Goal: Check status: Check status

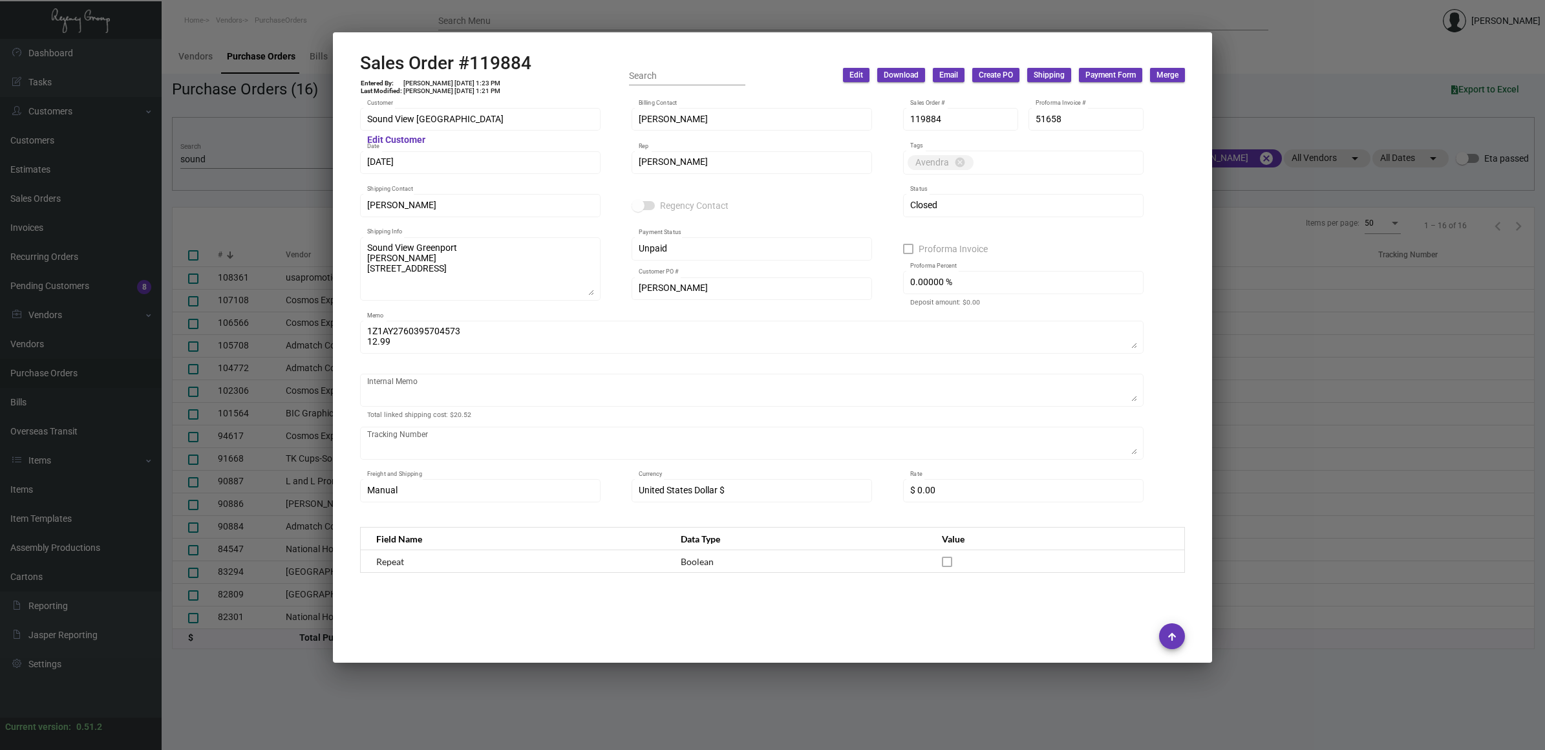
scroll to position [615, 0]
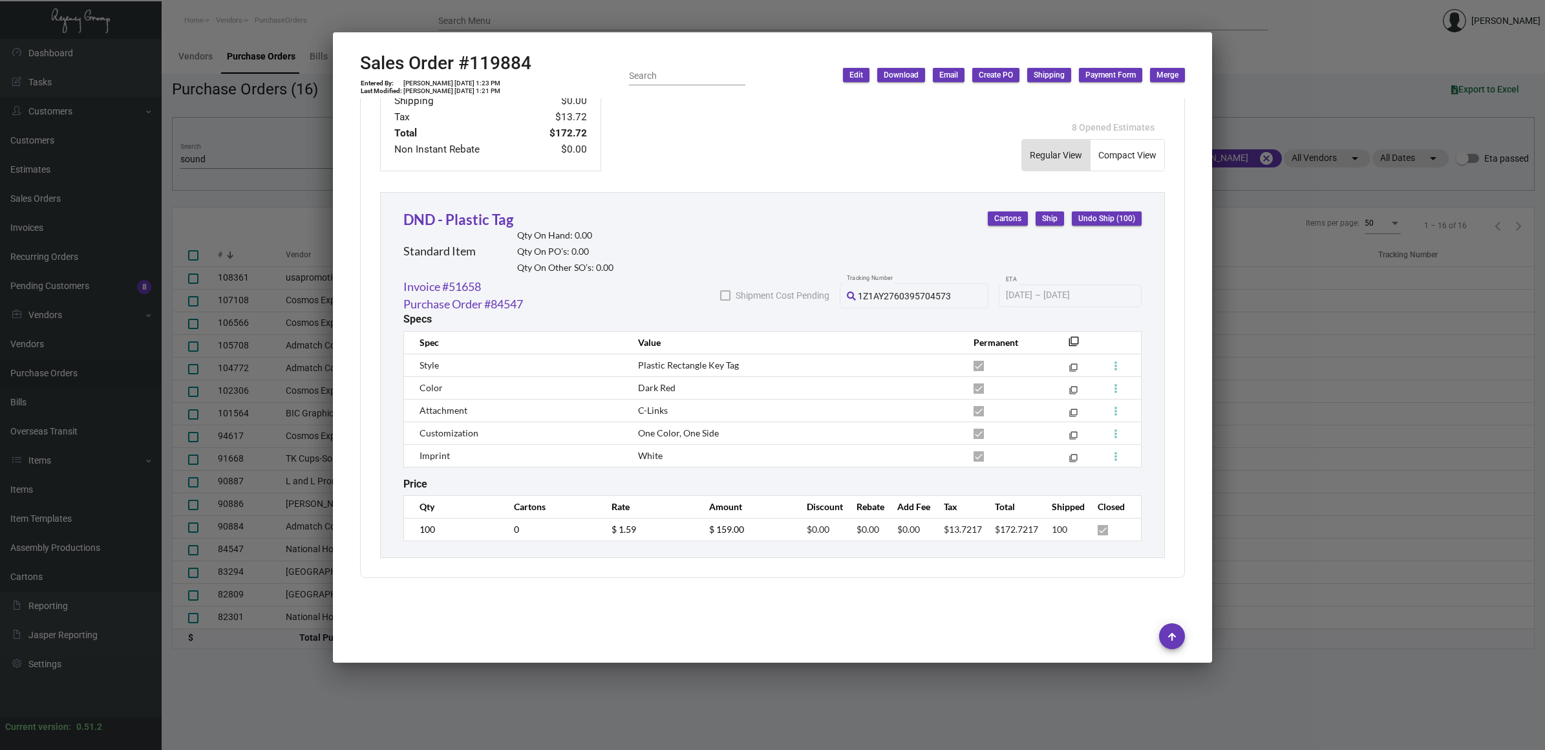
click at [207, 167] on div at bounding box center [772, 375] width 1545 height 750
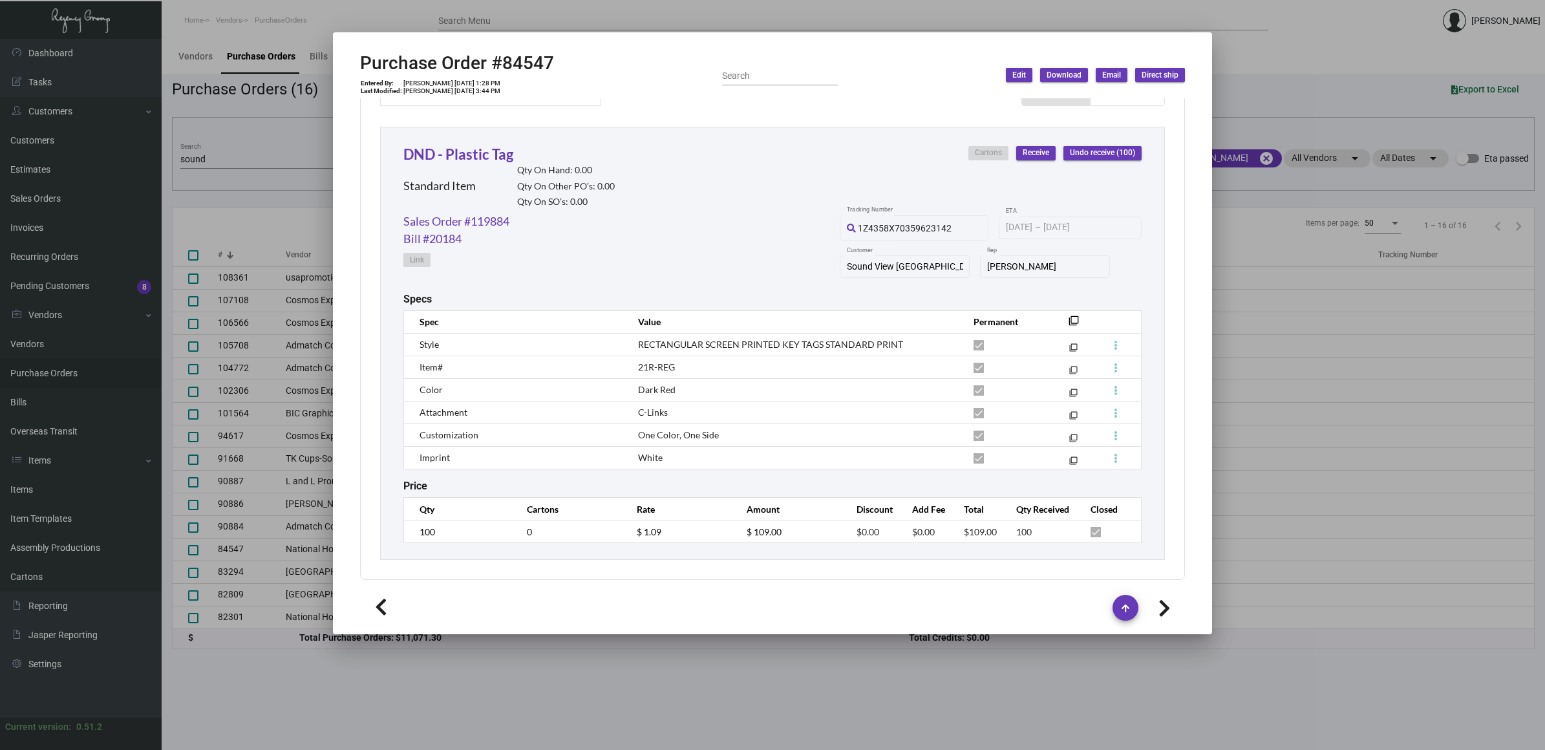
click at [220, 160] on div at bounding box center [772, 375] width 1545 height 750
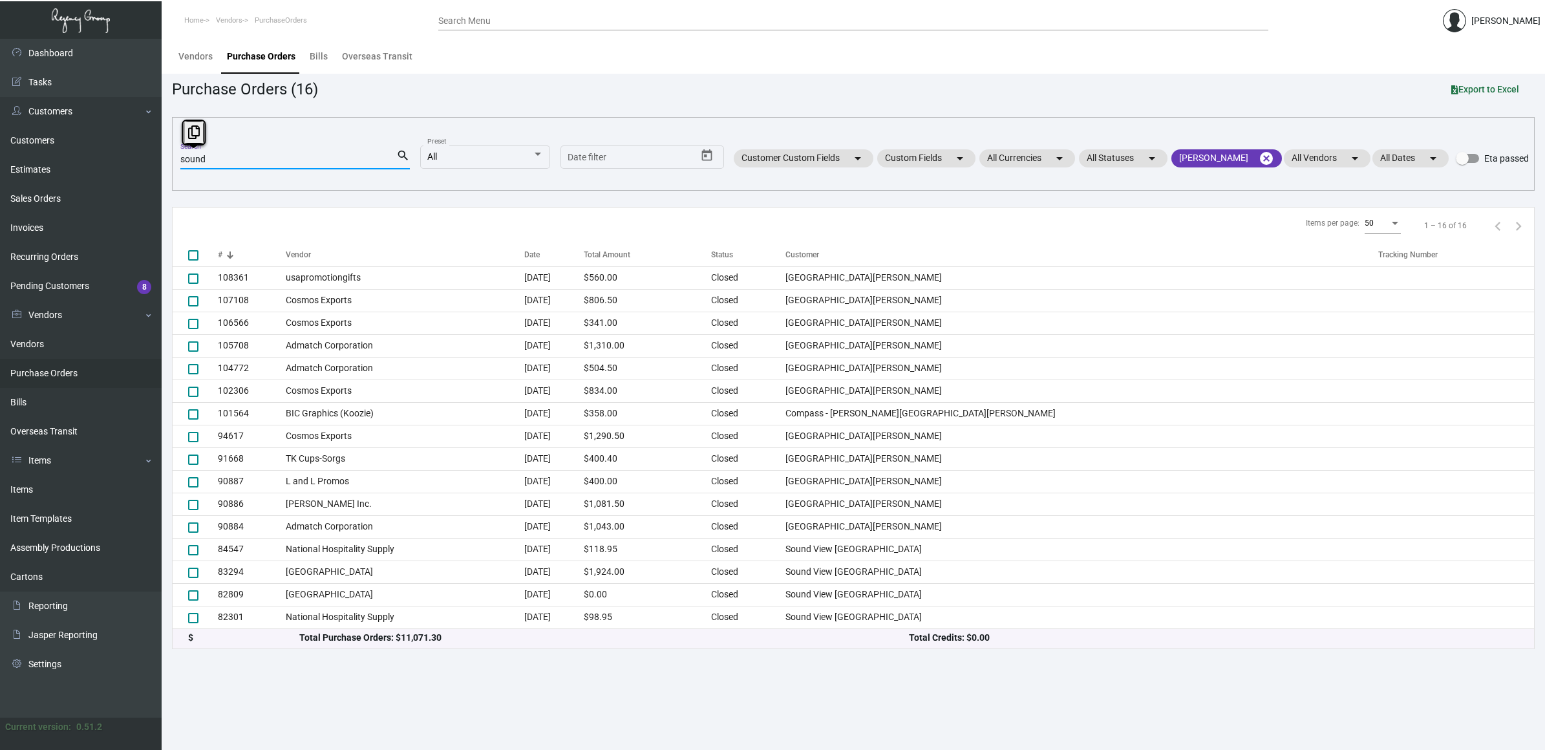
drag, startPoint x: 227, startPoint y: 156, endPoint x: -5, endPoint y: 141, distance: 231.9
click at [0, 141] on html "Home Vendors PurchaseOrders Search Menu [PERSON_NAME] Dashboard Dashboard Tasks…" at bounding box center [772, 375] width 1545 height 750
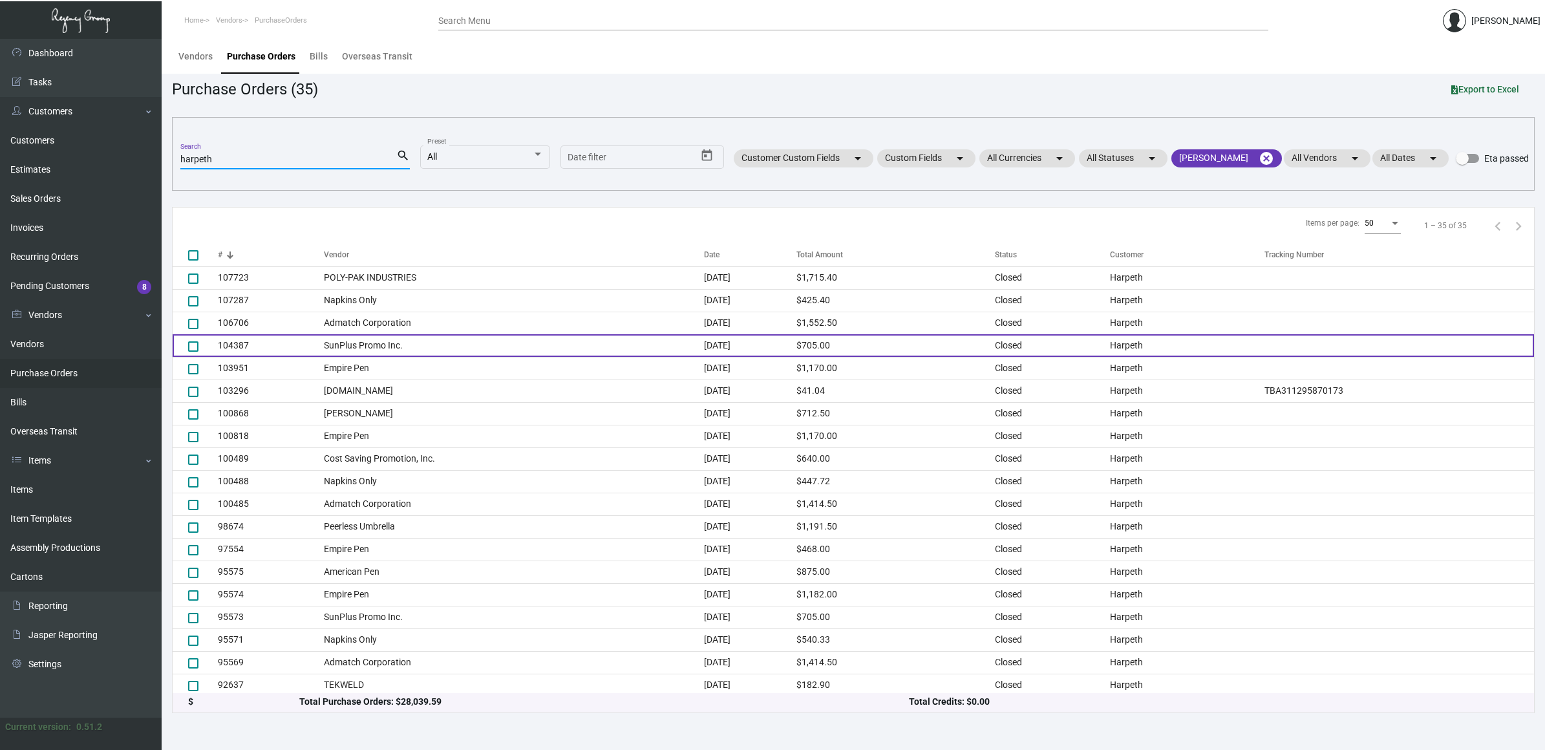
type input "harpeth"
click at [396, 346] on td "SunPlus Promo Inc." at bounding box center [514, 345] width 380 height 23
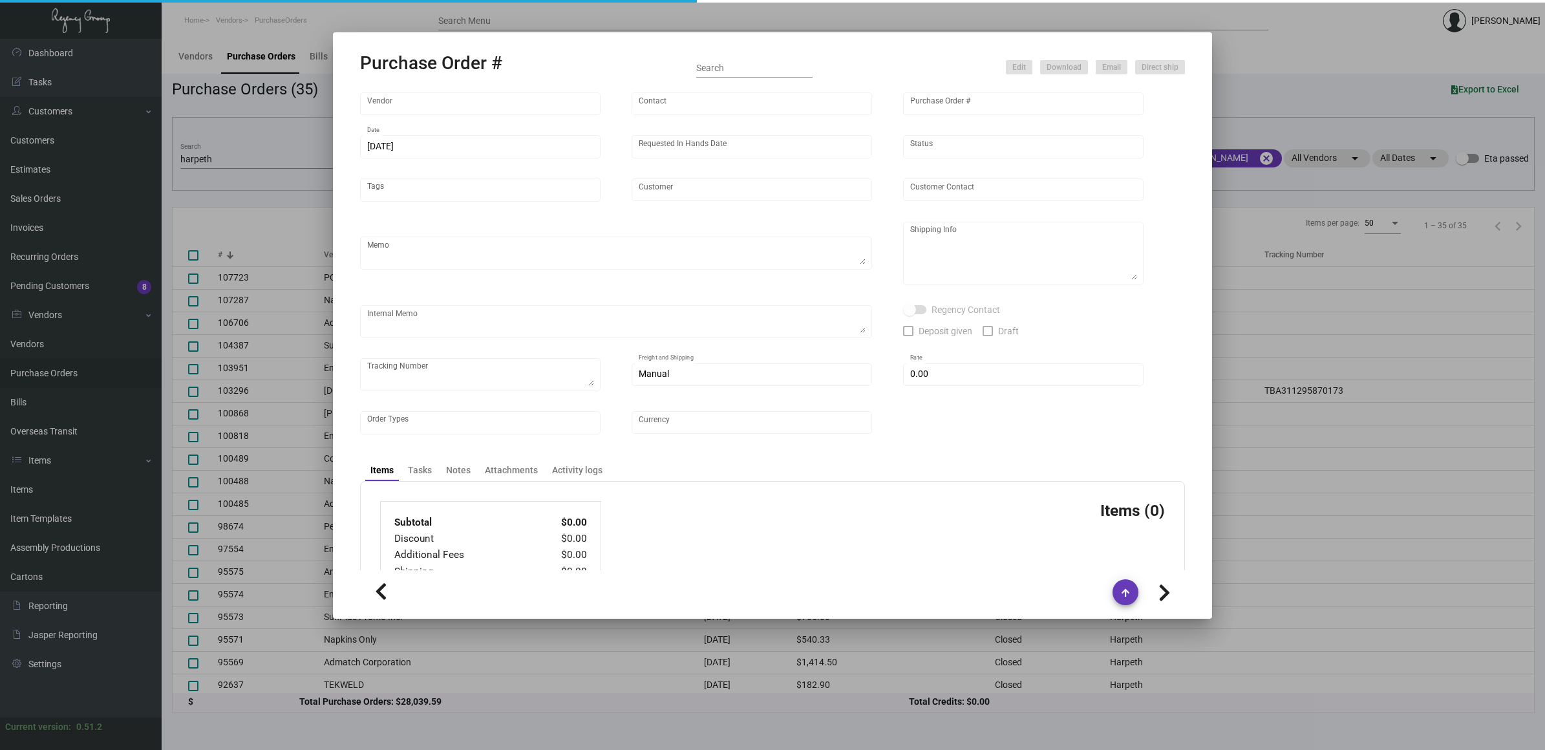
type input "SunPlus Promo Inc."
type input "[PERSON_NAME]"
type input "104387"
type input "[DATE]"
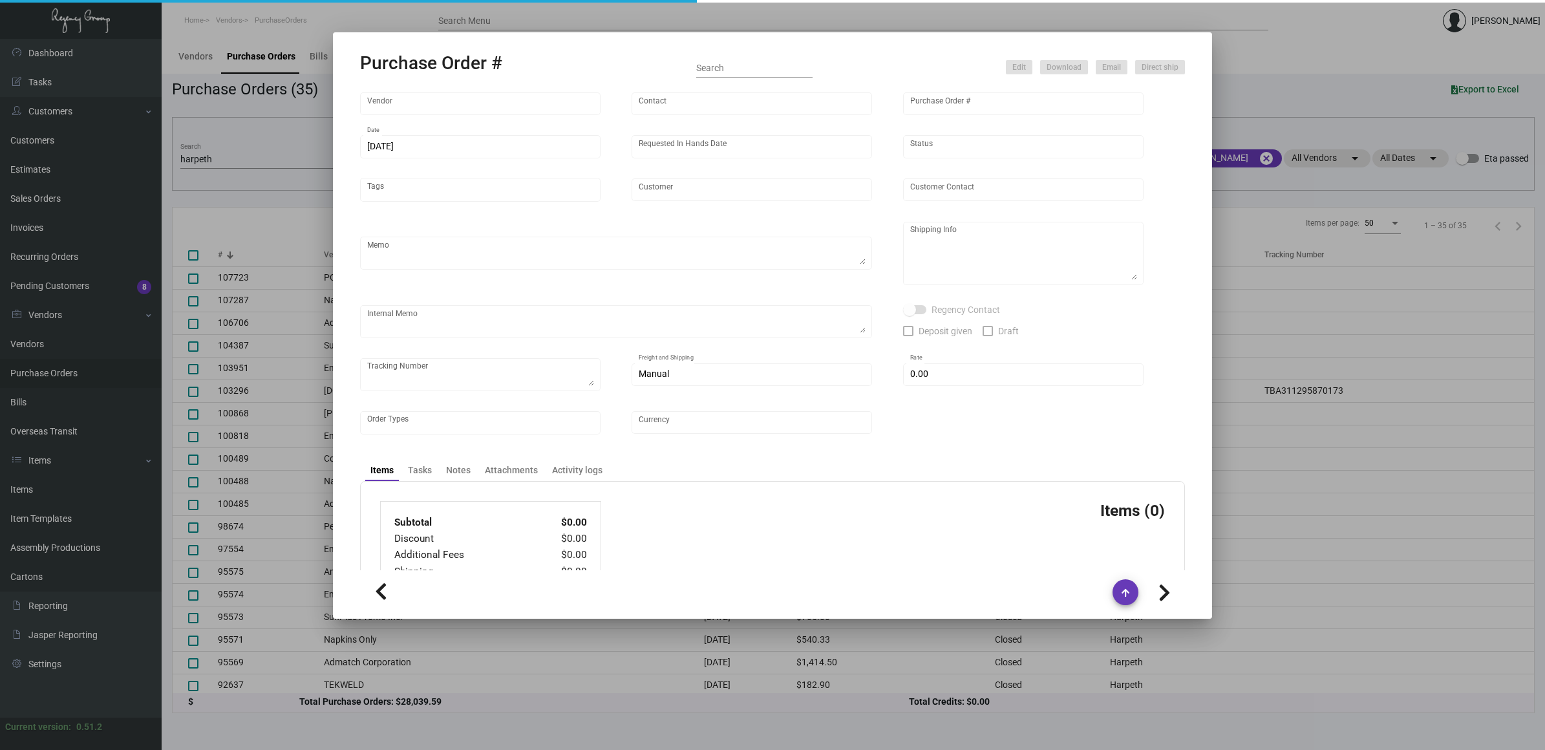
type input "Harpeth"
type textarea "Ship via Boat."
type textarea "Regency Group NJ - [PERSON_NAME] [STREET_ADDRESS]"
type textarea "NJ Warehouse. ACH [DATE] [PERSON_NAME]"
checkbox input "true"
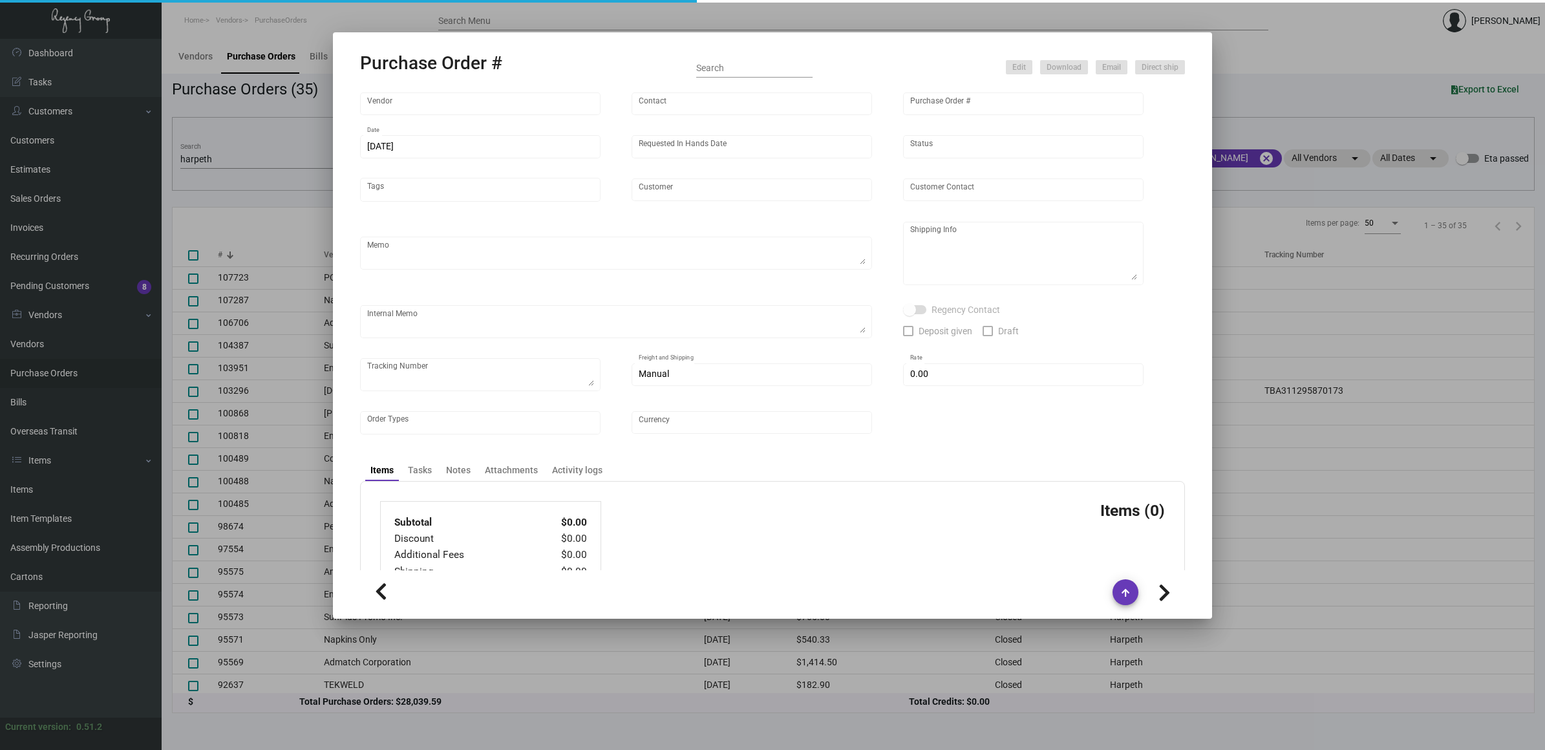
checkbox input "true"
type input "$ 0.00"
type input "United States Dollar $"
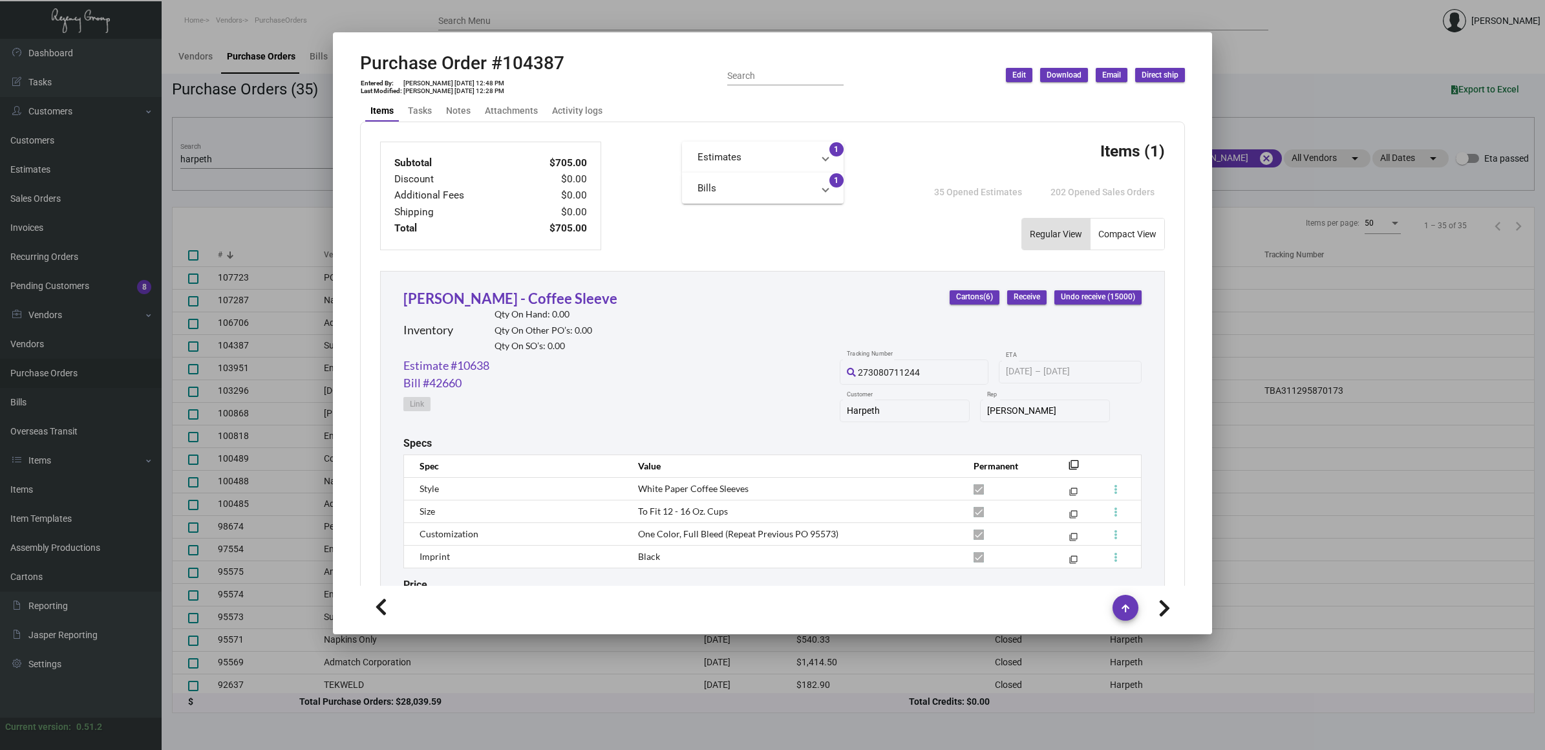
scroll to position [530, 0]
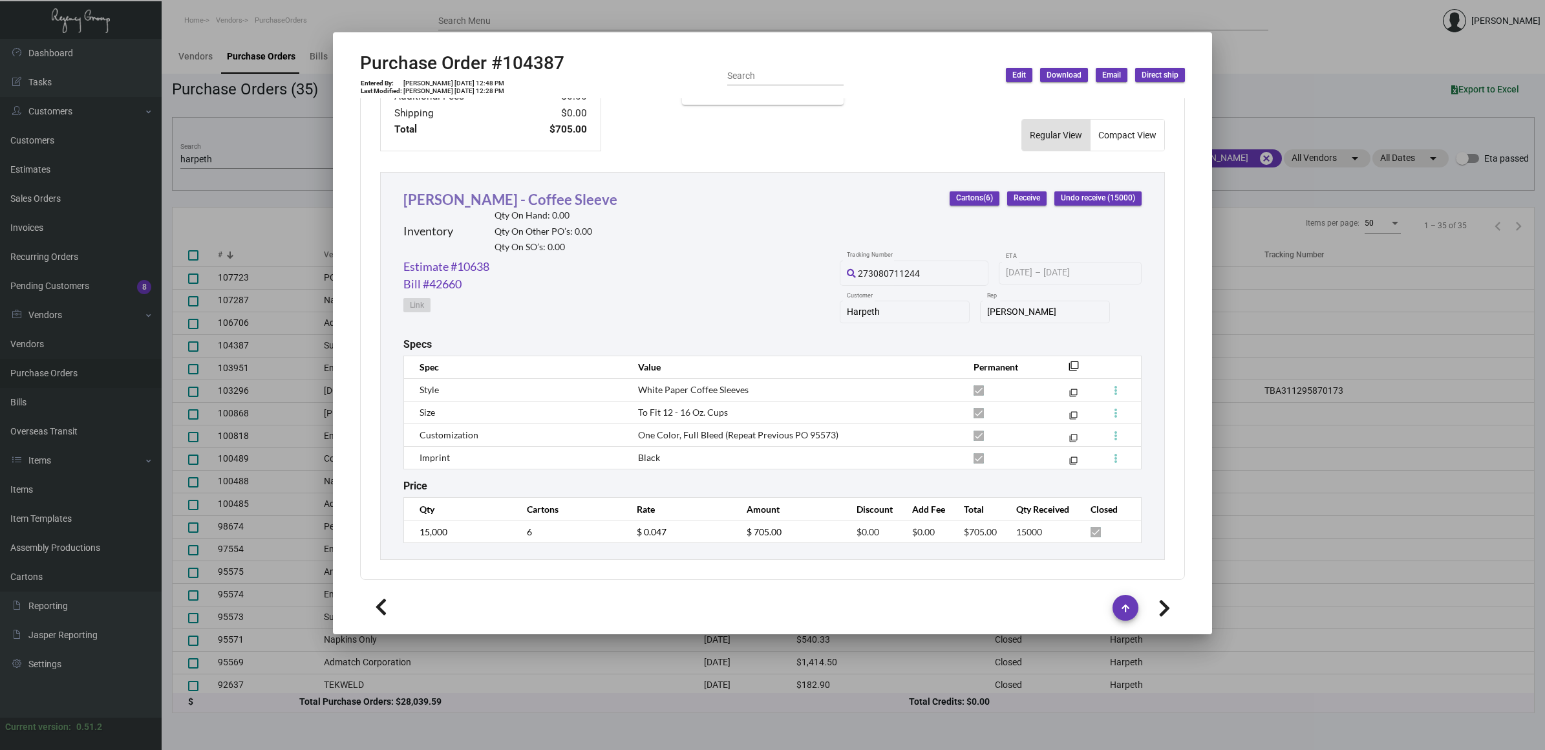
click at [462, 197] on link "[PERSON_NAME] - Coffee Sleeve" at bounding box center [510, 199] width 214 height 17
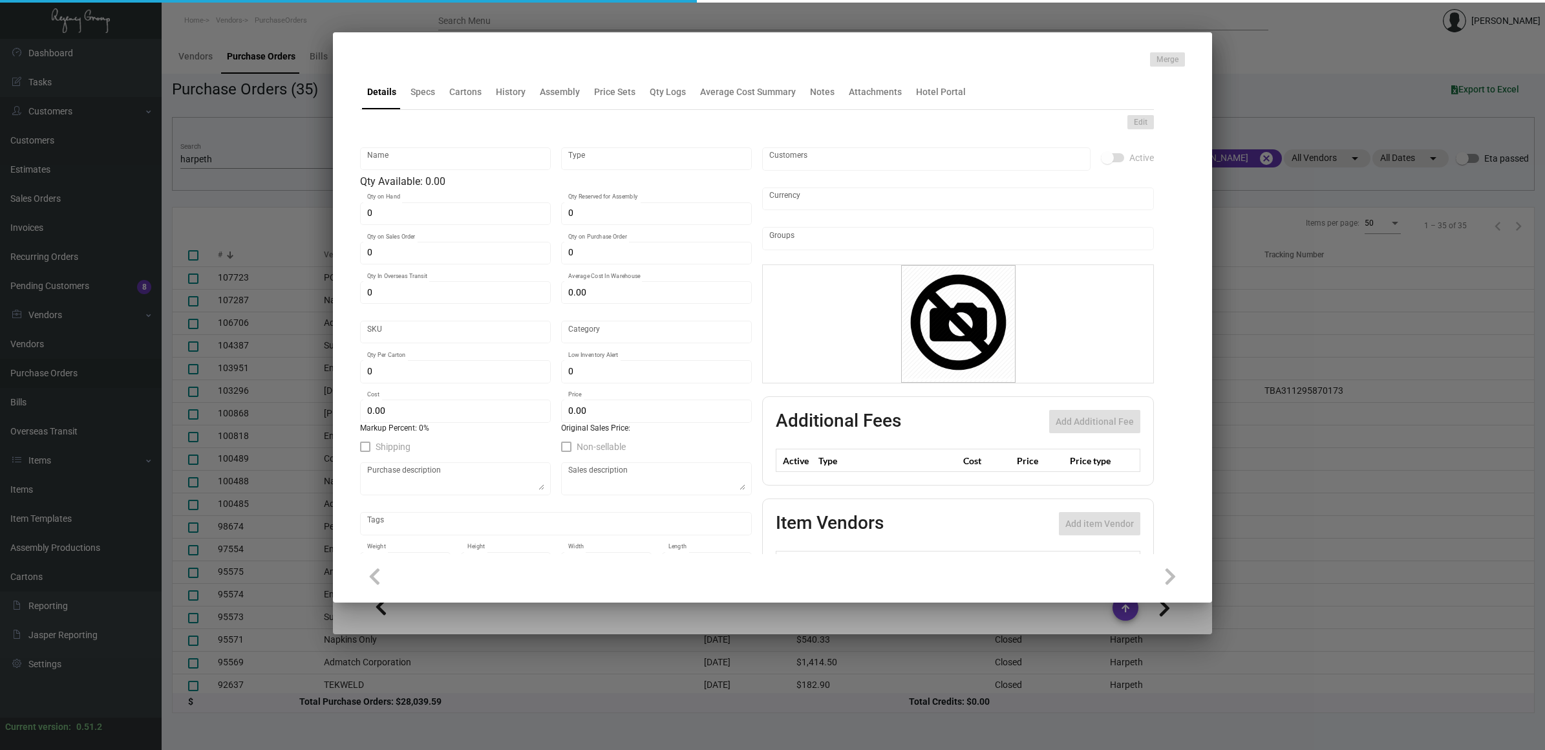
type input "[PERSON_NAME] - Coffee Sleeve"
type input "Inventory"
type input "$ 0.047"
type input "Standard"
type input "2,500"
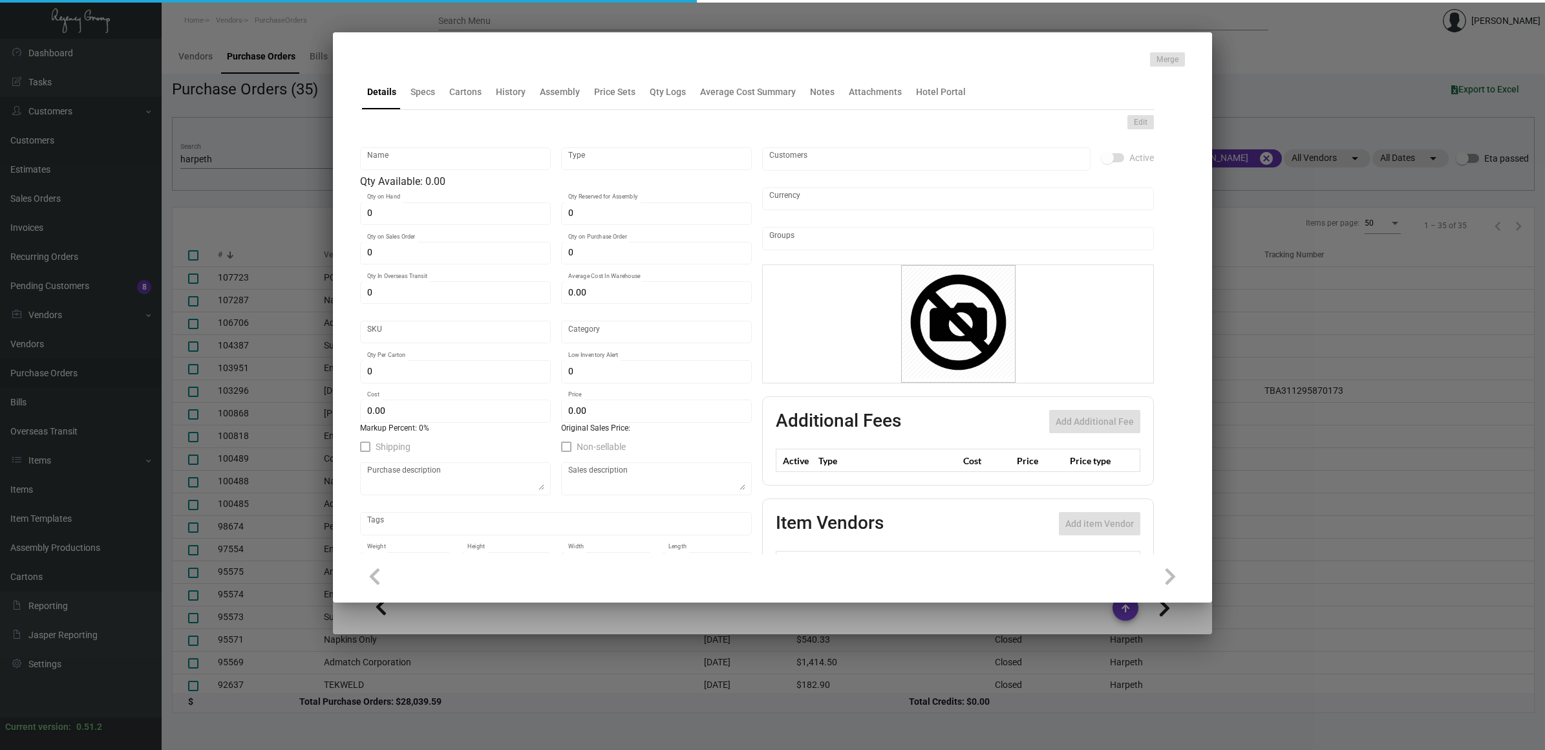
type input "5,000"
type input "$ 0.047"
type input "$ 0.105"
type textarea "Coffee Sleeves: Kaft coffee sleeve printing logo in black 1 location To fit 12o…"
checkbox input "true"
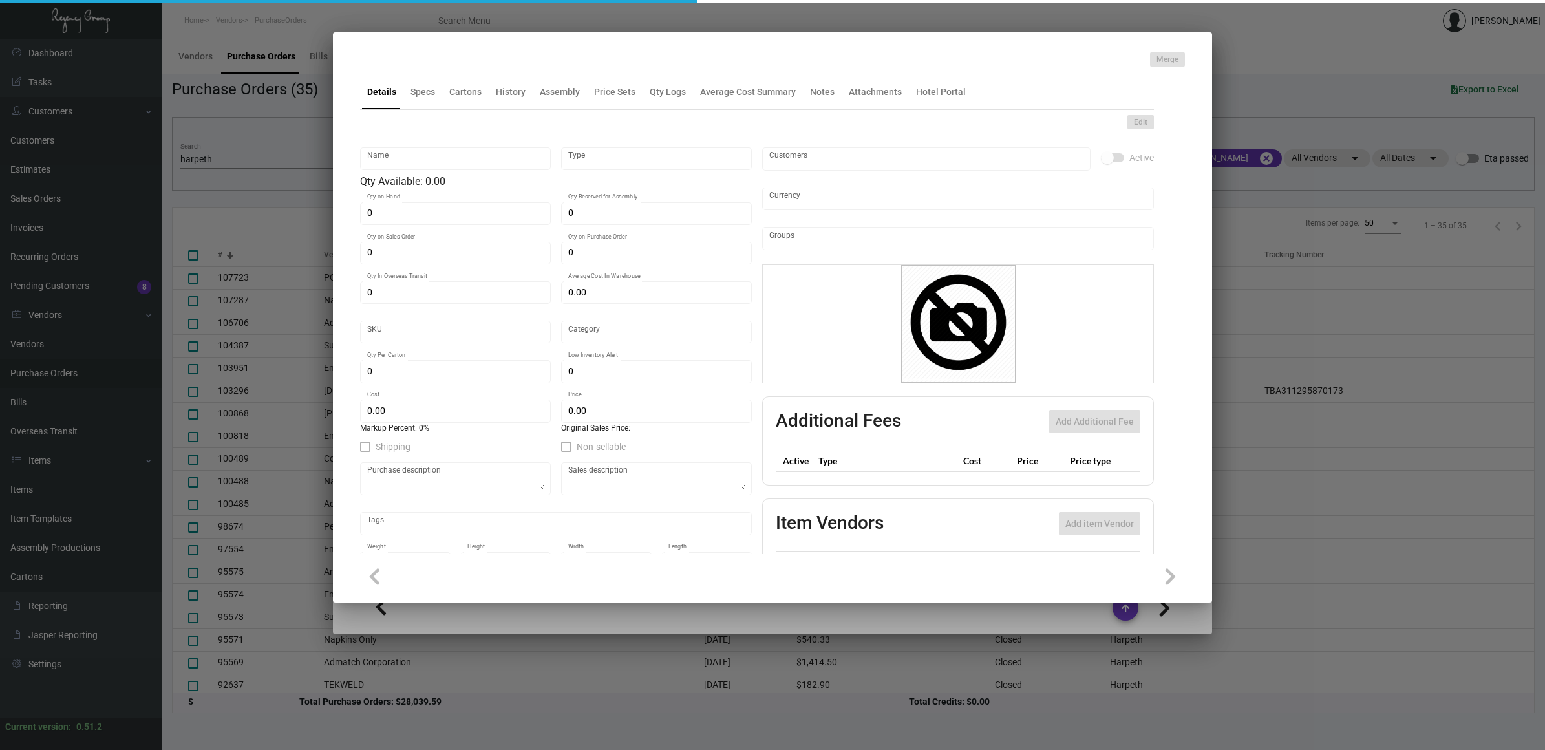
checkbox input "true"
type input "United States Dollar $"
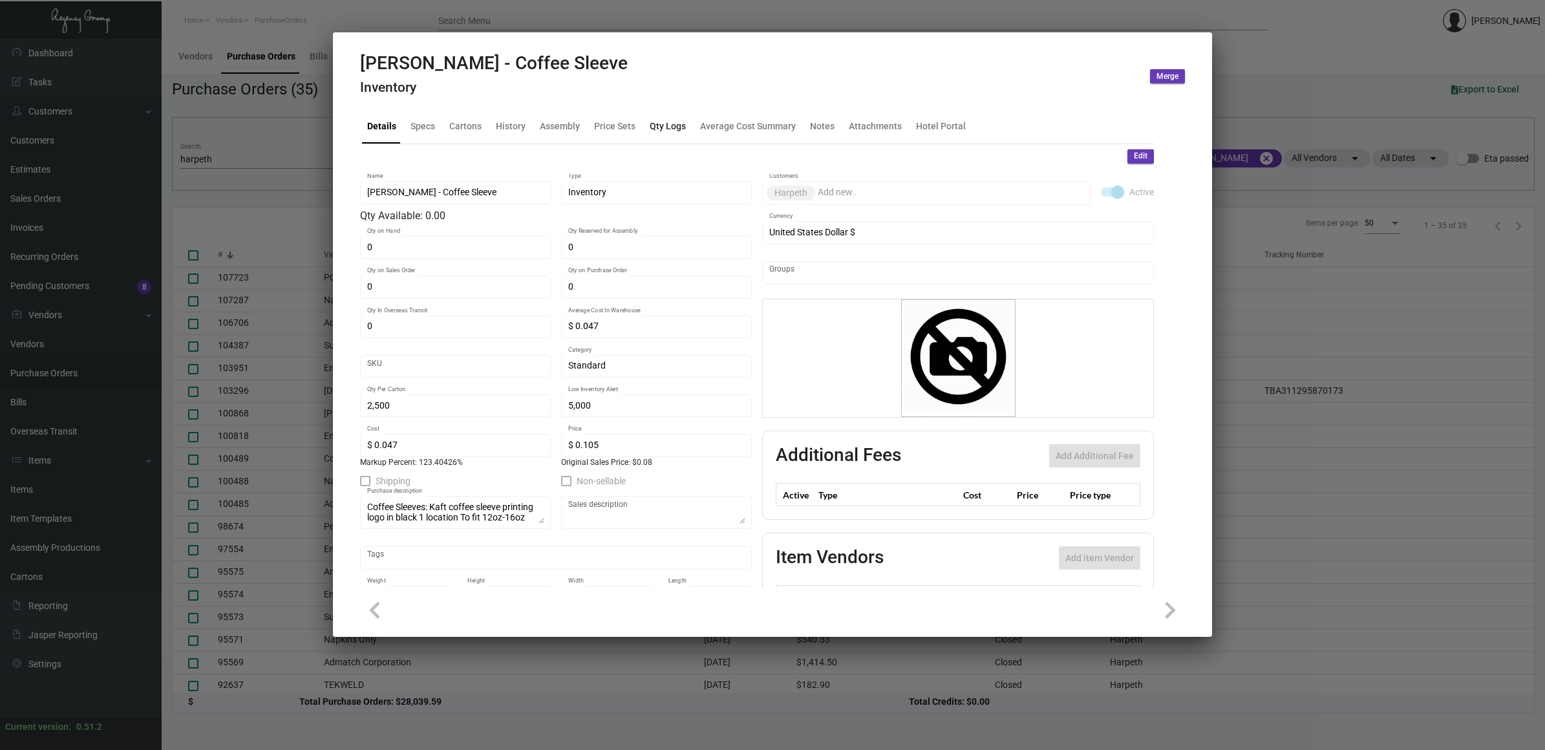
click at [662, 122] on div "Qty Logs" at bounding box center [668, 126] width 36 height 14
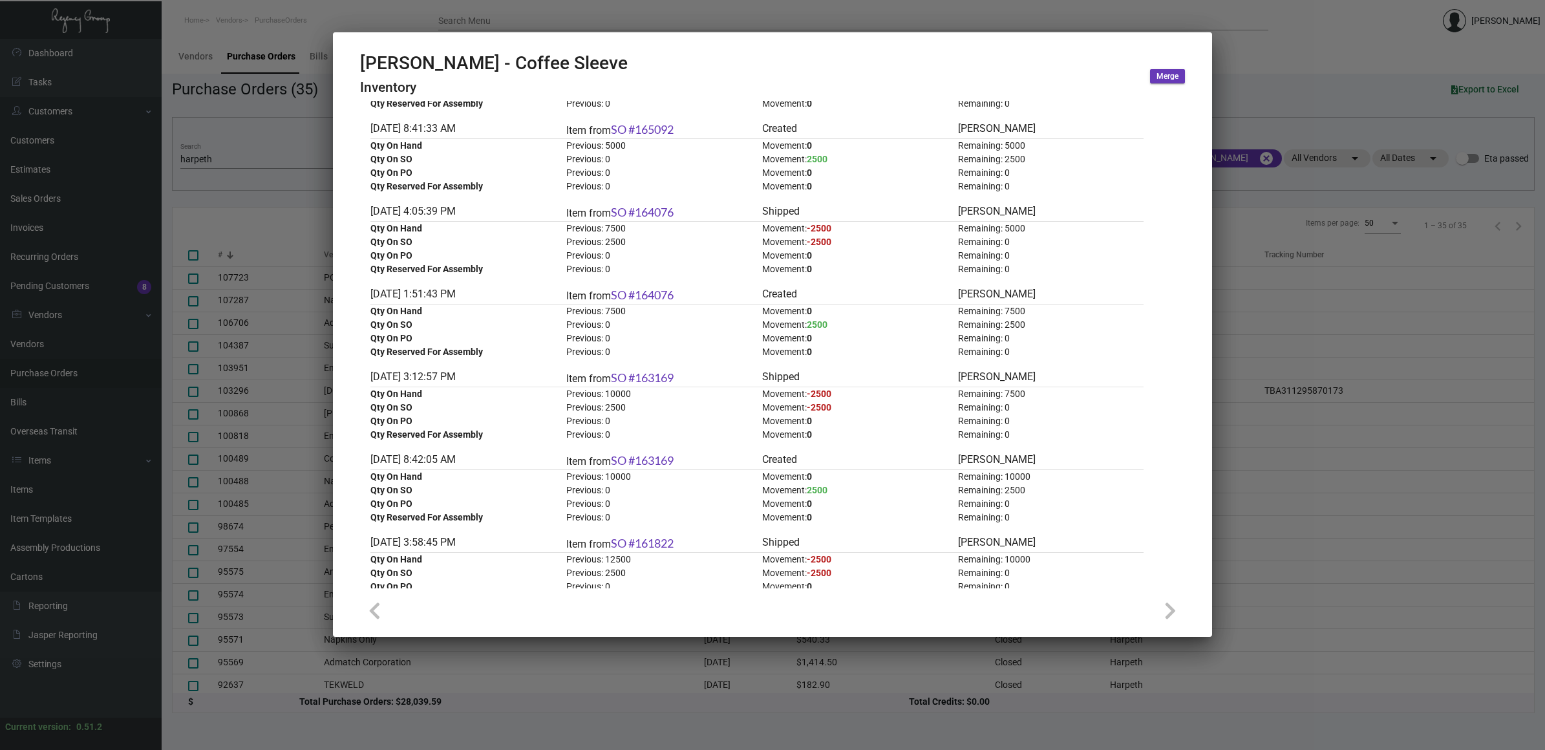
scroll to position [0, 0]
